Goal: Task Accomplishment & Management: Manage account settings

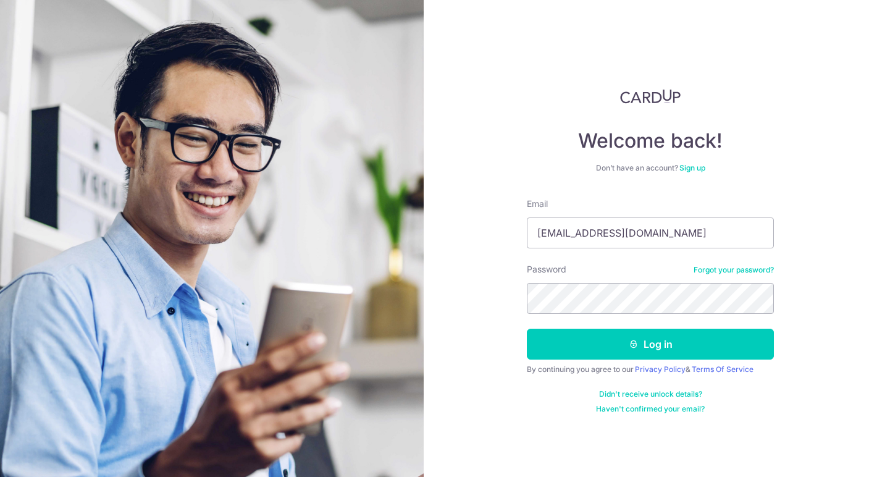
type input "[EMAIL_ADDRESS][DOMAIN_NAME]"
click at [527, 329] on button "Log in" at bounding box center [650, 344] width 247 height 31
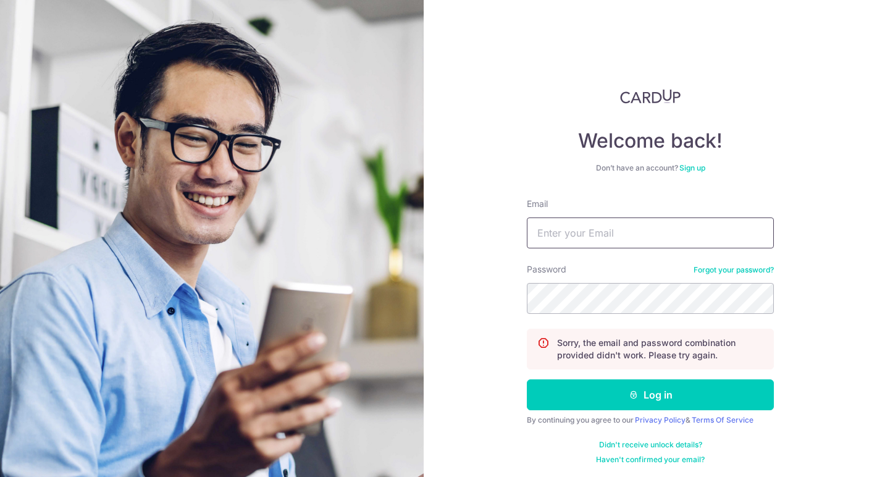
click at [659, 239] on input "Email" at bounding box center [650, 232] width 247 height 31
type input "[EMAIL_ADDRESS][DOMAIN_NAME]"
click at [527, 379] on button "Log in" at bounding box center [650, 394] width 247 height 31
click at [545, 224] on input "Email" at bounding box center [650, 232] width 247 height 31
type input "[EMAIL_ADDRESS][DOMAIN_NAME]"
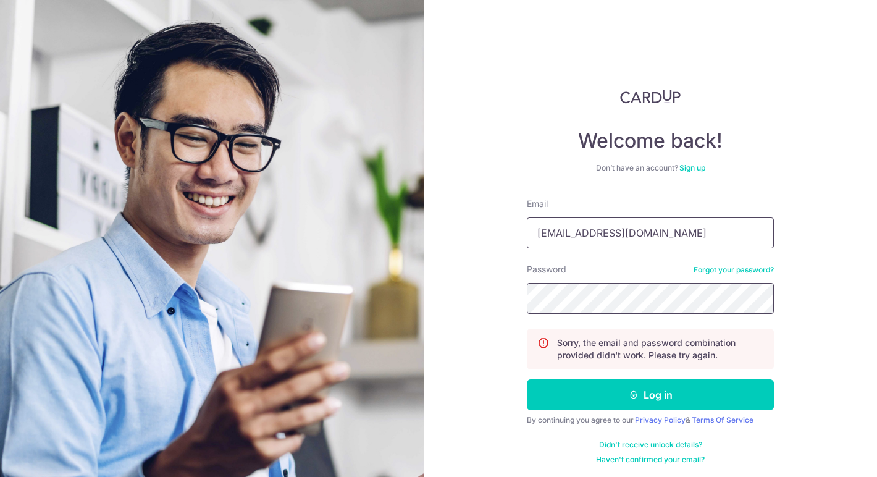
click at [527, 379] on button "Log in" at bounding box center [650, 394] width 247 height 31
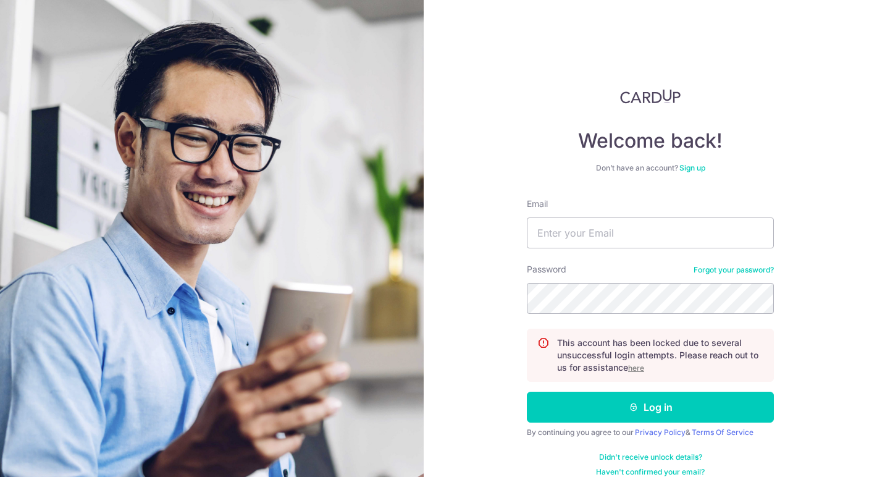
scroll to position [15, 0]
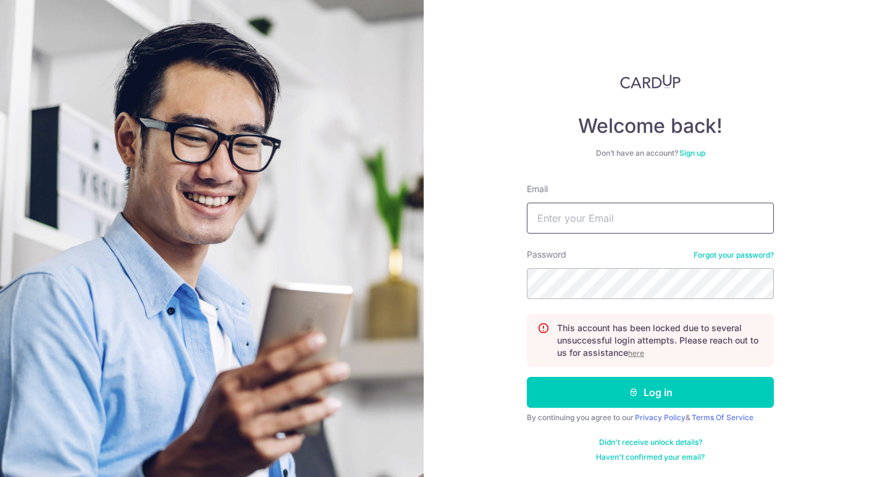
click at [688, 221] on input "Email" at bounding box center [650, 218] width 247 height 31
type input "[EMAIL_ADDRESS][DOMAIN_NAME]"
click at [527, 377] on button "Log in" at bounding box center [650, 392] width 247 height 31
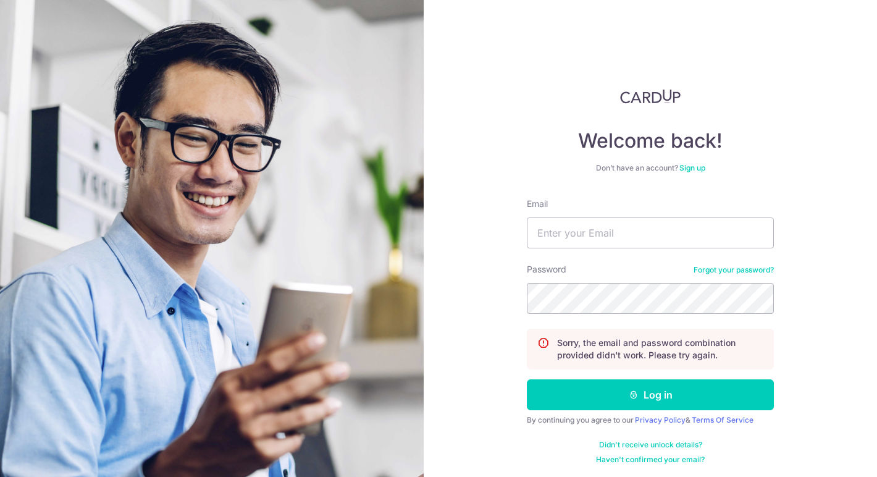
scroll to position [2, 0]
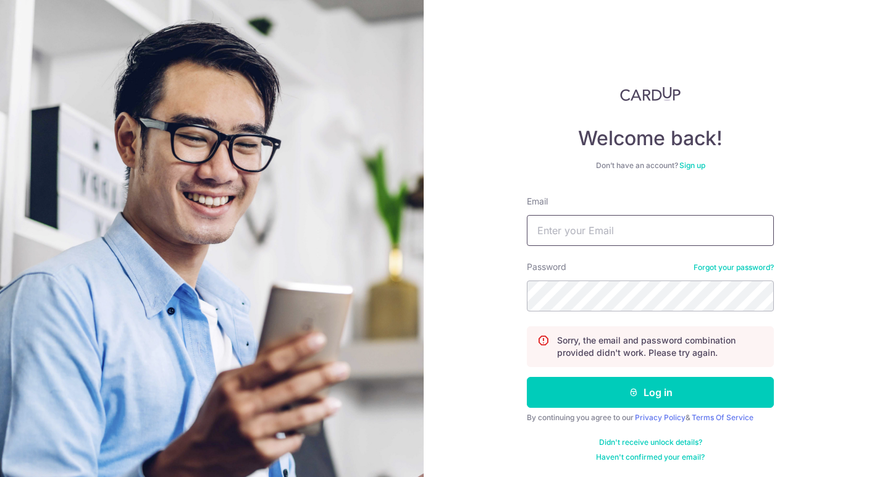
click at [653, 225] on input "Email" at bounding box center [650, 230] width 247 height 31
type input "simplebeautysingapore@gmail.com"
click at [527, 377] on button "Log in" at bounding box center [650, 392] width 247 height 31
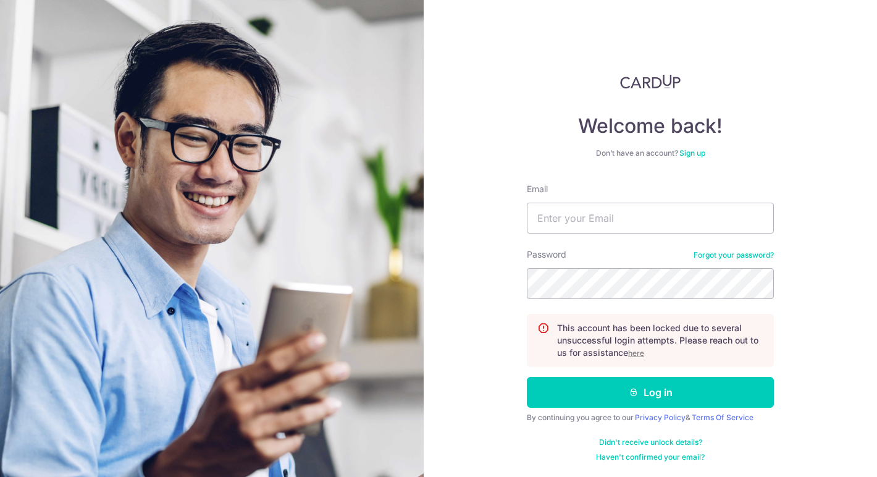
scroll to position [9, 0]
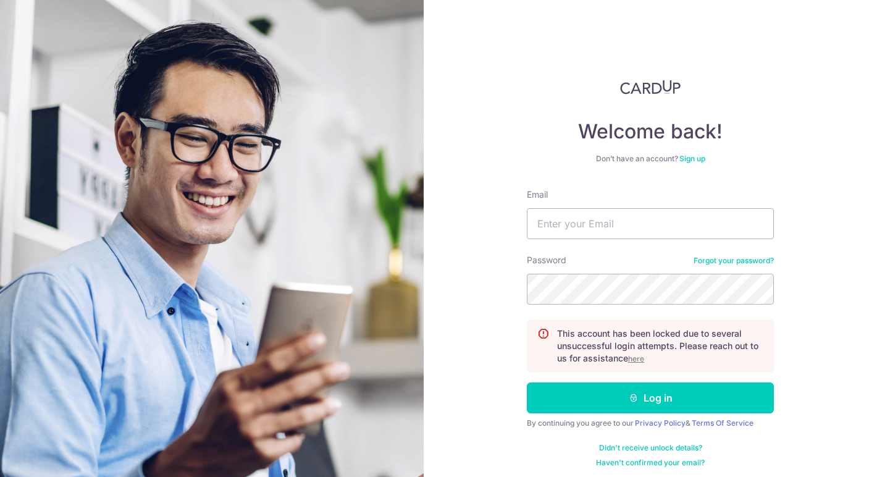
click at [634, 360] on u "here" at bounding box center [636, 358] width 16 height 9
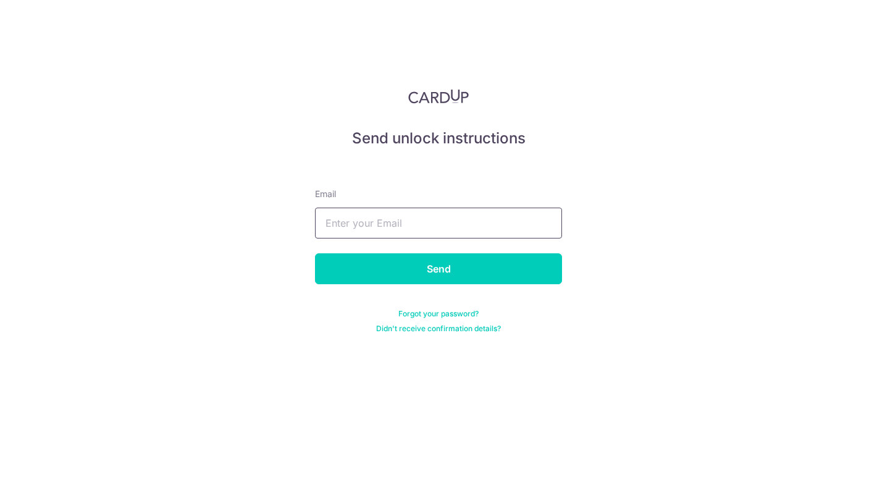
click at [520, 233] on input "text" at bounding box center [438, 223] width 247 height 31
type input "simplebeautysingapore@gmail.com"
click at [315, 253] on input "Send" at bounding box center [438, 268] width 247 height 31
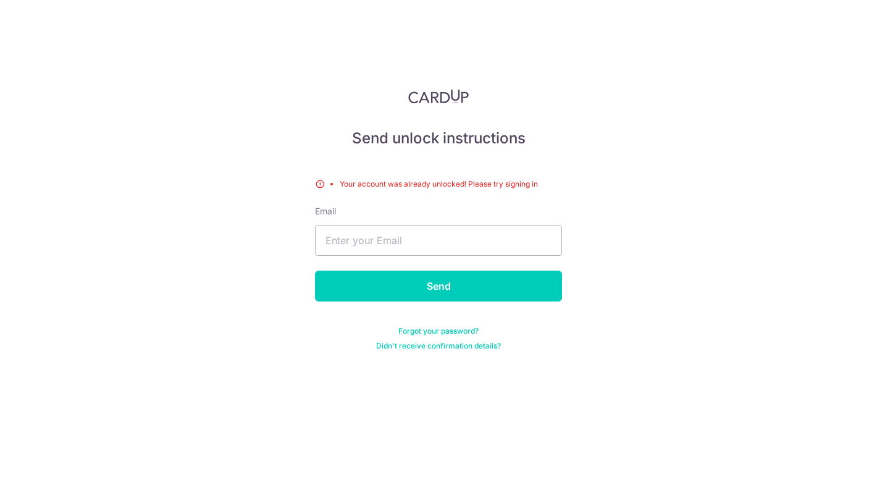
click at [452, 95] on img at bounding box center [438, 96] width 61 height 15
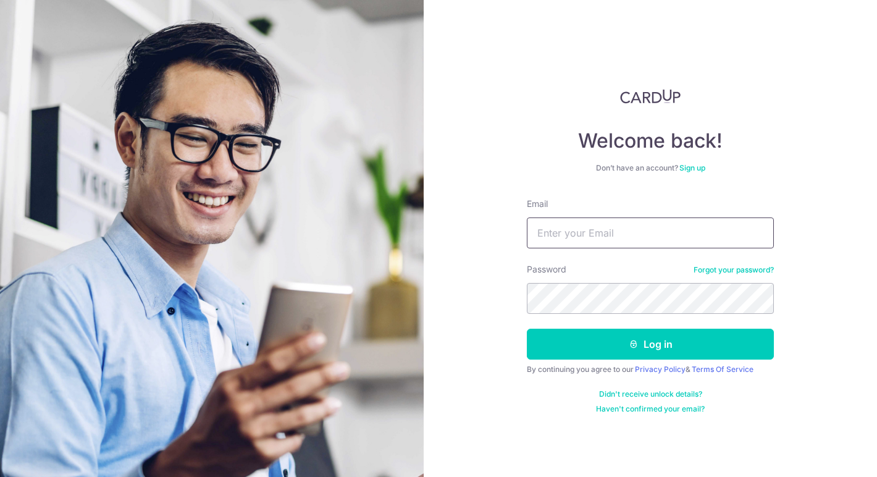
click at [659, 227] on input "Email" at bounding box center [650, 232] width 247 height 31
type input "[EMAIL_ADDRESS][DOMAIN_NAME]"
click at [672, 234] on input "[EMAIL_ADDRESS][DOMAIN_NAME]" at bounding box center [650, 232] width 247 height 31
click at [527, 329] on button "Log in" at bounding box center [650, 344] width 247 height 31
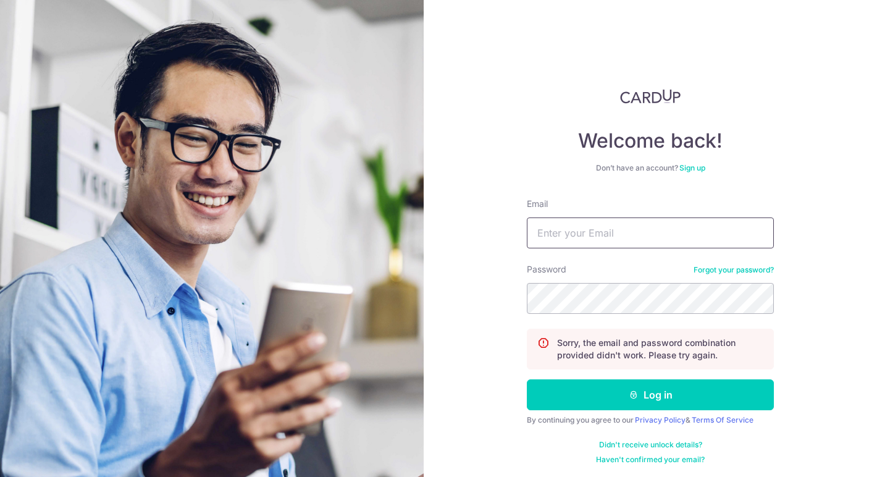
click at [681, 231] on input "Email" at bounding box center [650, 232] width 247 height 31
paste input "[EMAIL_ADDRESS][DOMAIN_NAME]"
type input "[EMAIL_ADDRESS][DOMAIN_NAME]"
click at [527, 379] on button "Log in" at bounding box center [650, 394] width 247 height 31
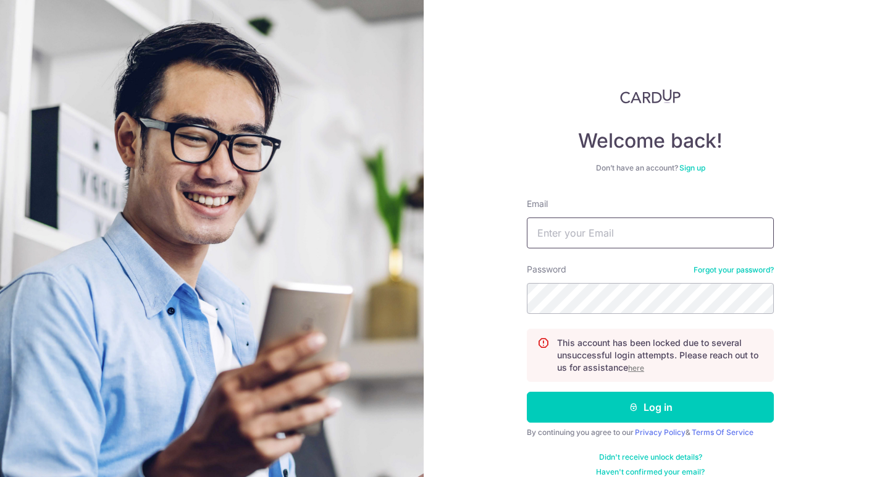
scroll to position [15, 0]
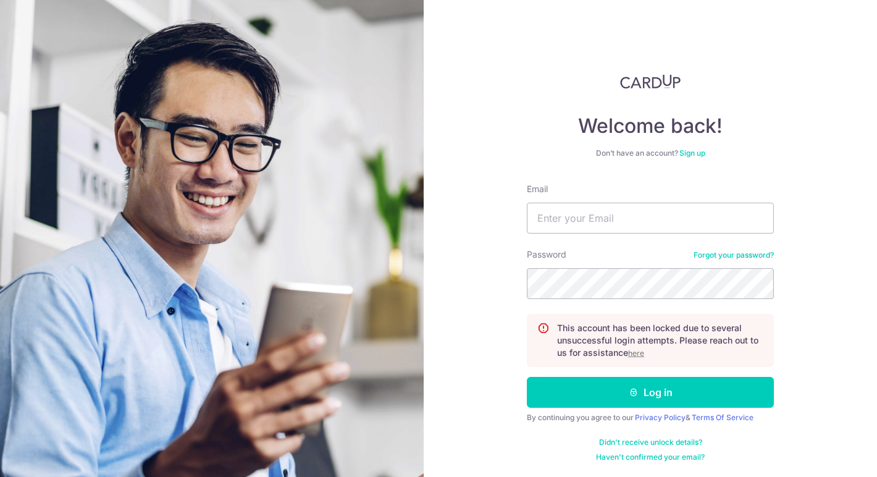
click at [637, 355] on u "here" at bounding box center [636, 352] width 16 height 9
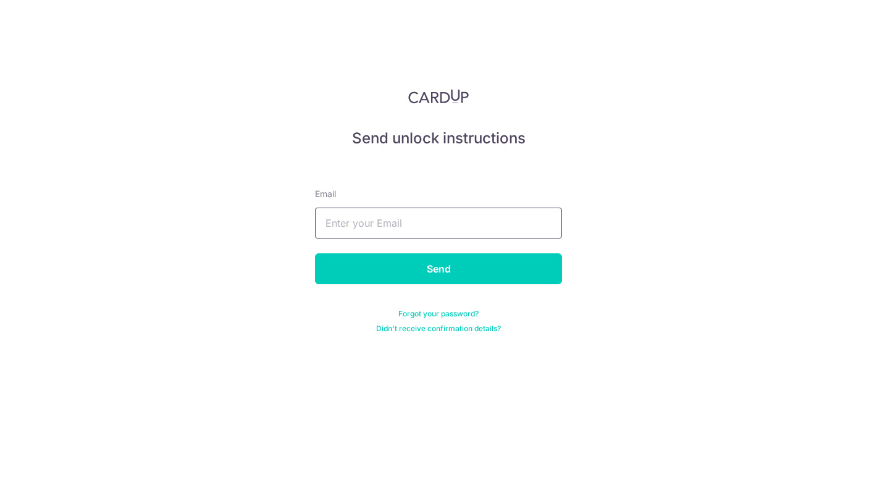
click at [499, 226] on input "text" at bounding box center [438, 223] width 247 height 31
paste input "[EMAIL_ADDRESS][DOMAIN_NAME]"
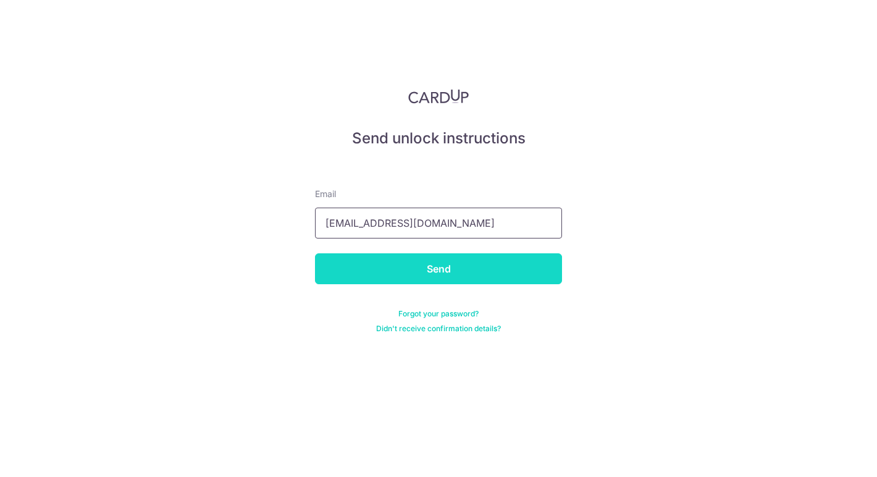
type input "[EMAIL_ADDRESS][DOMAIN_NAME]"
click at [487, 279] on input "Send" at bounding box center [438, 268] width 247 height 31
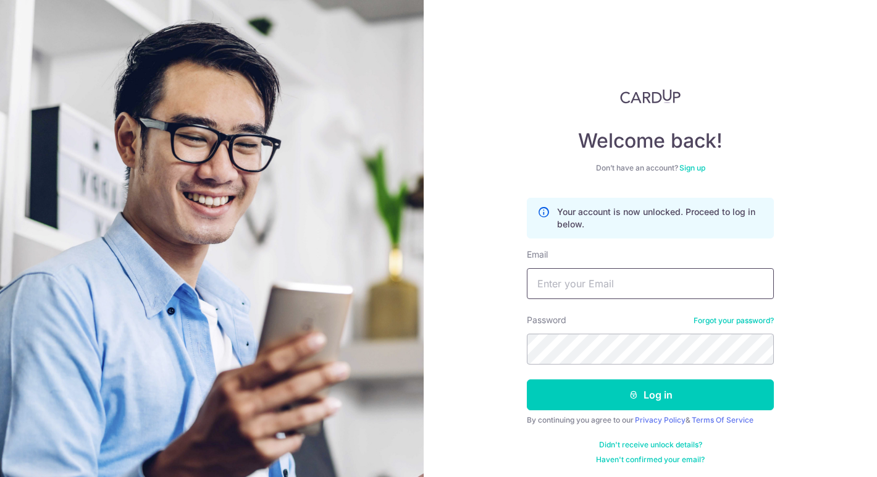
click at [585, 289] on input "Email" at bounding box center [650, 283] width 247 height 31
paste input "[EMAIL_ADDRESS][DOMAIN_NAME]"
type input "[EMAIL_ADDRESS][DOMAIN_NAME]"
click at [527, 379] on button "Log in" at bounding box center [650, 394] width 247 height 31
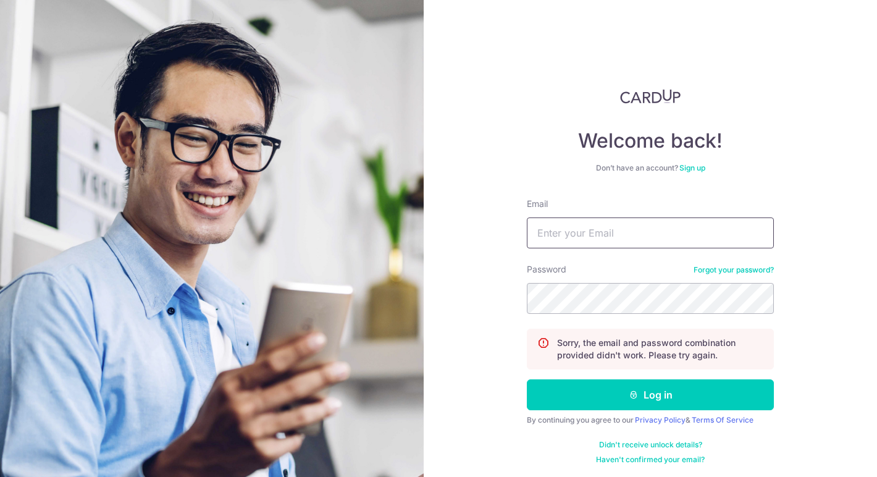
click at [649, 240] on input "Email" at bounding box center [650, 232] width 247 height 31
paste input "[EMAIL_ADDRESS][DOMAIN_NAME]"
type input "[EMAIL_ADDRESS][DOMAIN_NAME]"
click at [527, 379] on button "Log in" at bounding box center [650, 394] width 247 height 31
